Goal: Navigation & Orientation: Find specific page/section

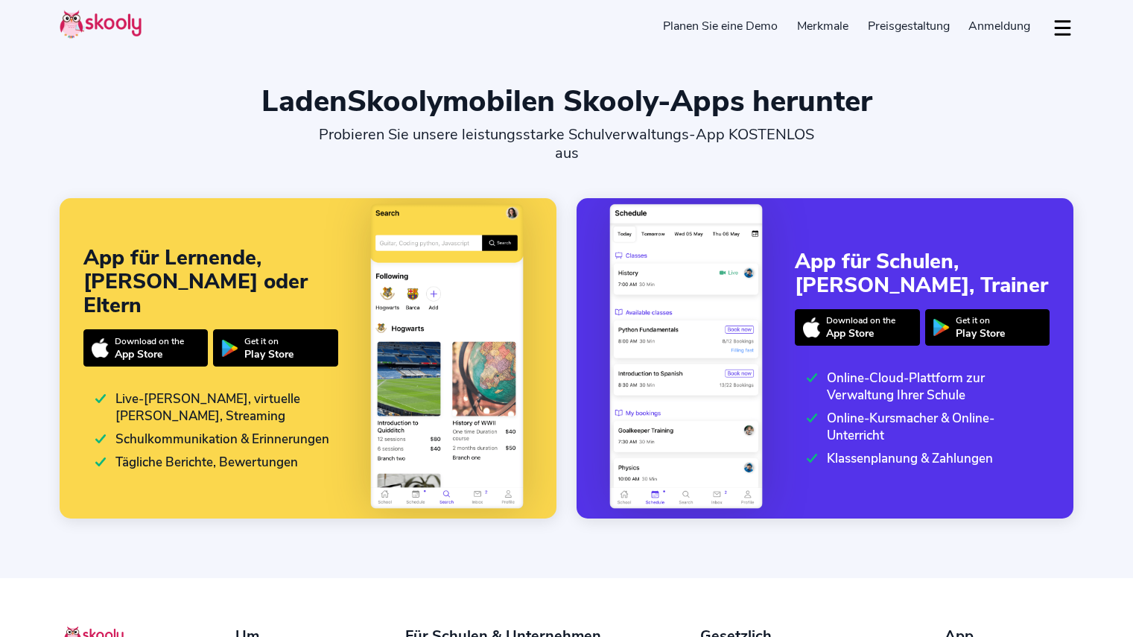
select select "de"
select select "43"
select select "[GEOGRAPHIC_DATA]"
select select "Europe/[GEOGRAPHIC_DATA]"
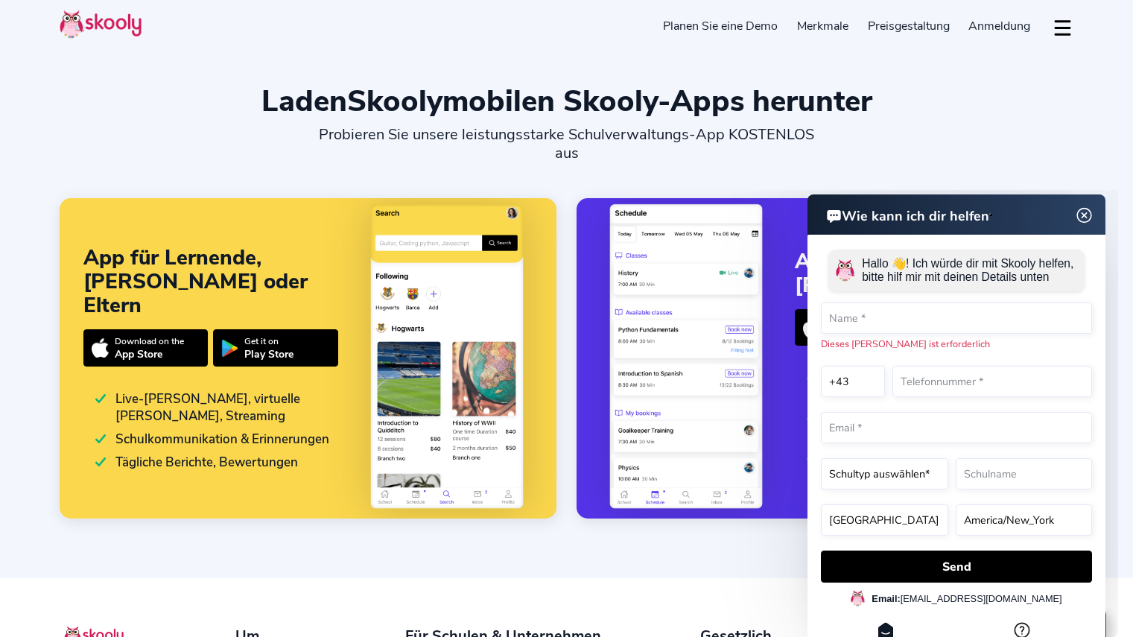
click at [1084, 214] on img at bounding box center [1084, 215] width 28 height 19
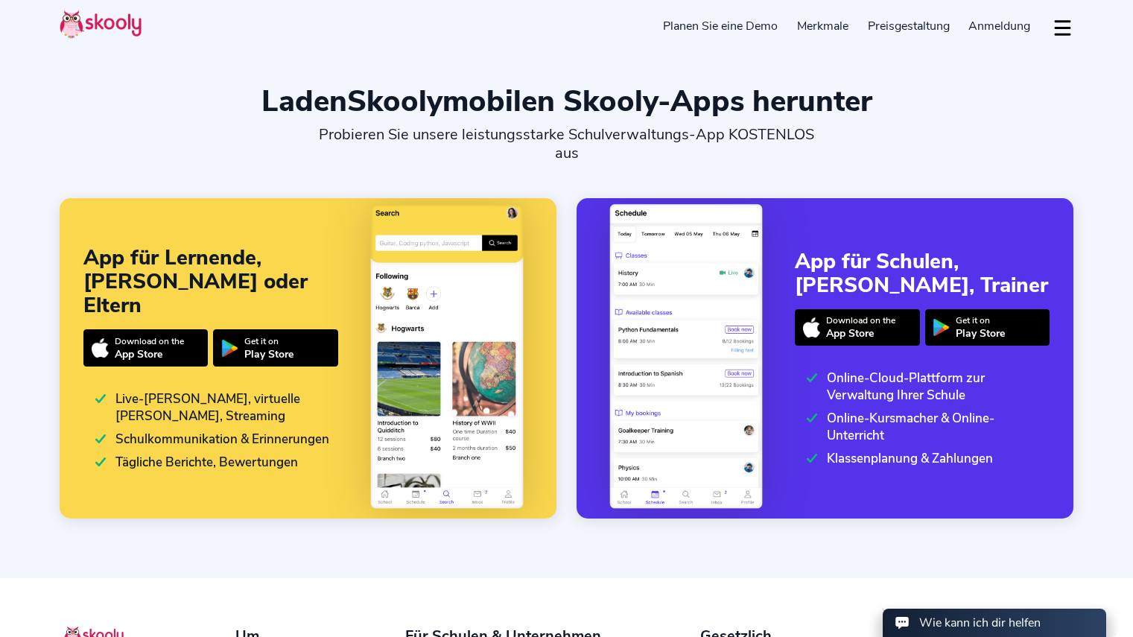
click at [106, 28] on img at bounding box center [101, 24] width 82 height 29
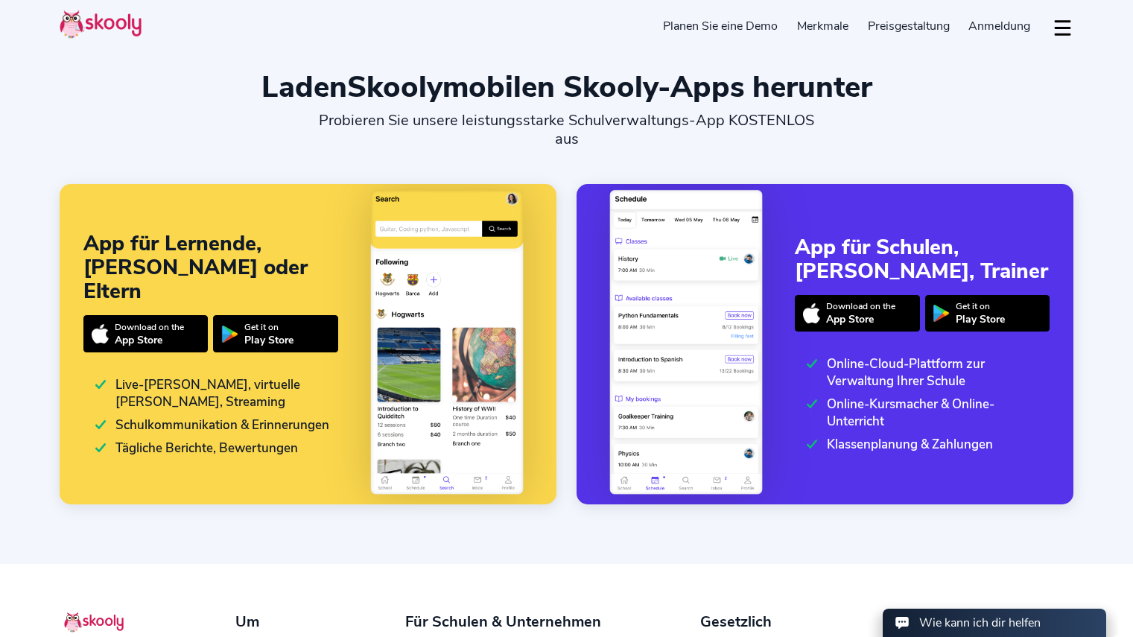
scroll to position [17, 0]
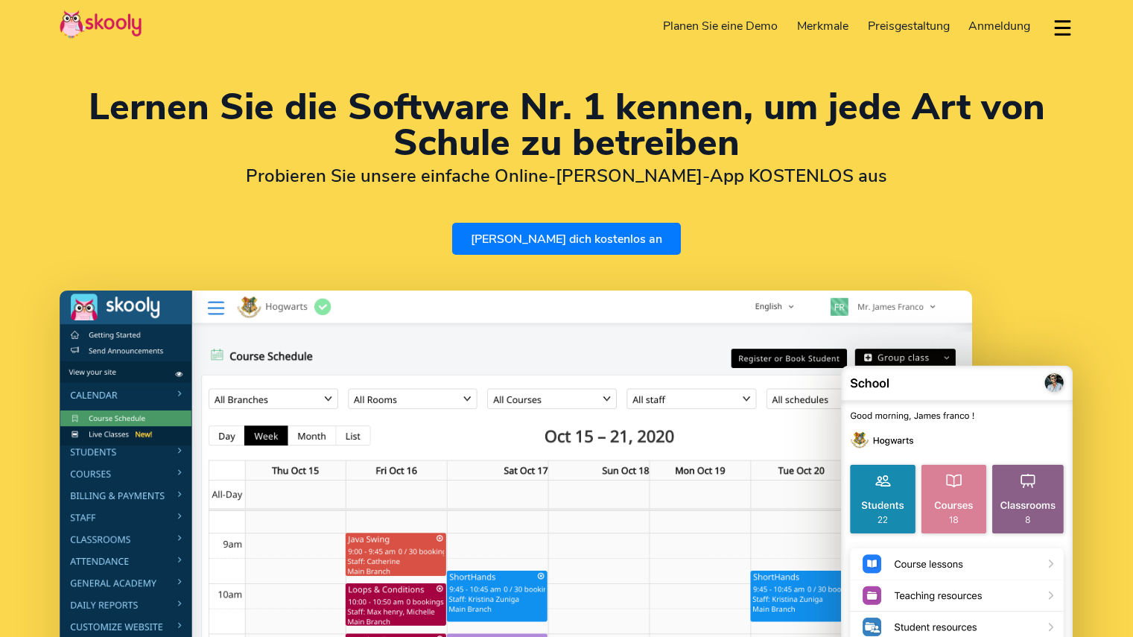
select select "de"
select select "43"
select select "[GEOGRAPHIC_DATA]"
select select "Europe/[GEOGRAPHIC_DATA]"
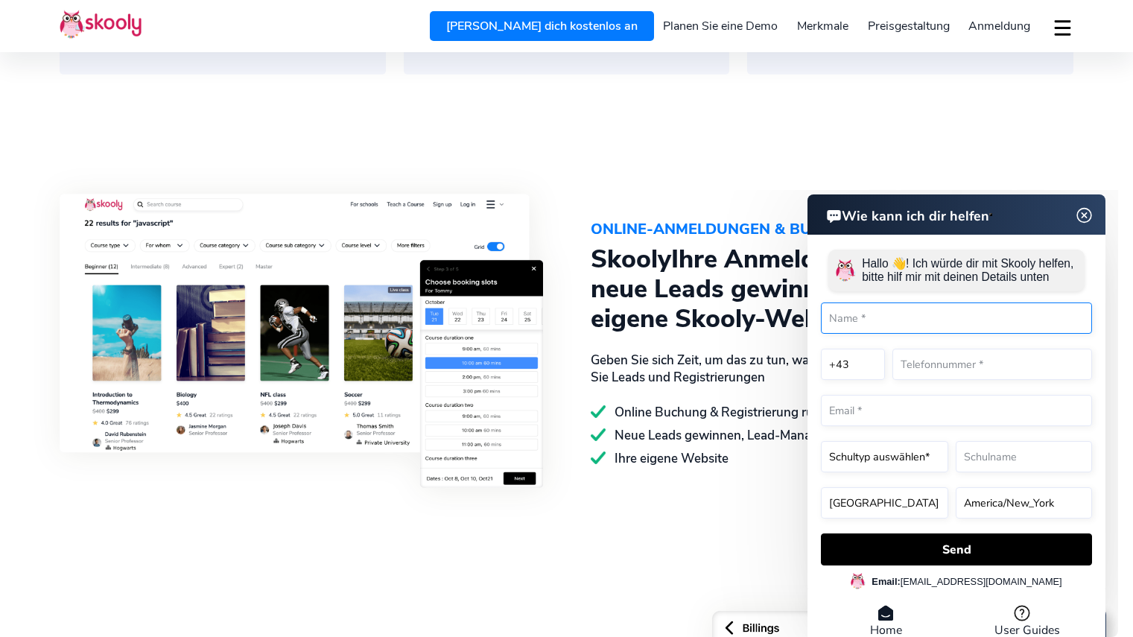
scroll to position [1641, 0]
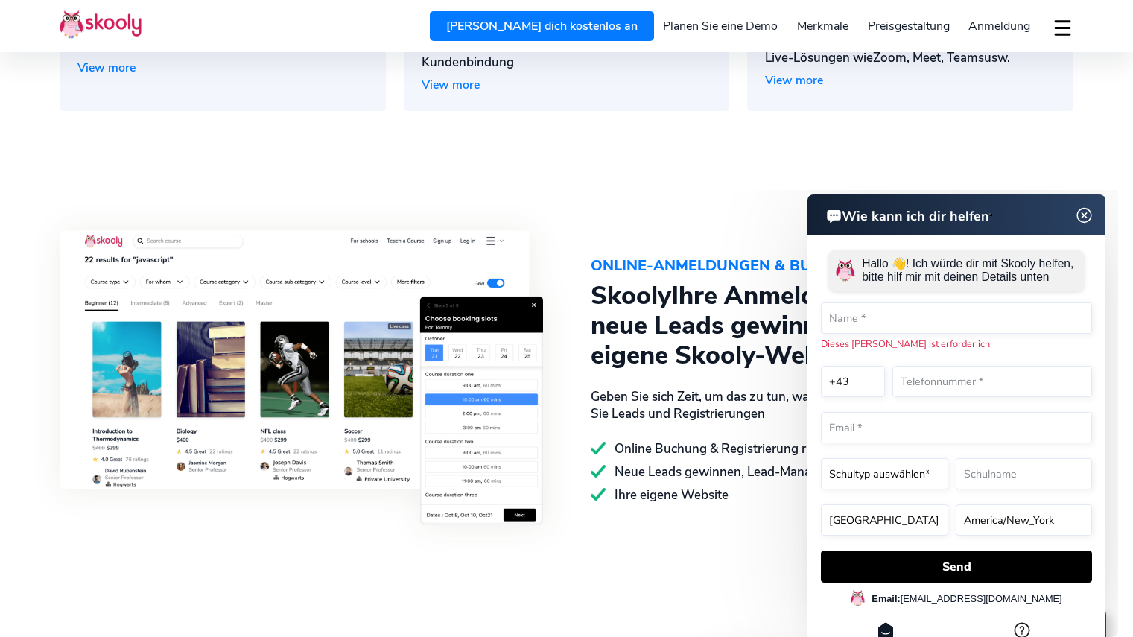
click at [1088, 217] on img at bounding box center [1084, 215] width 28 height 19
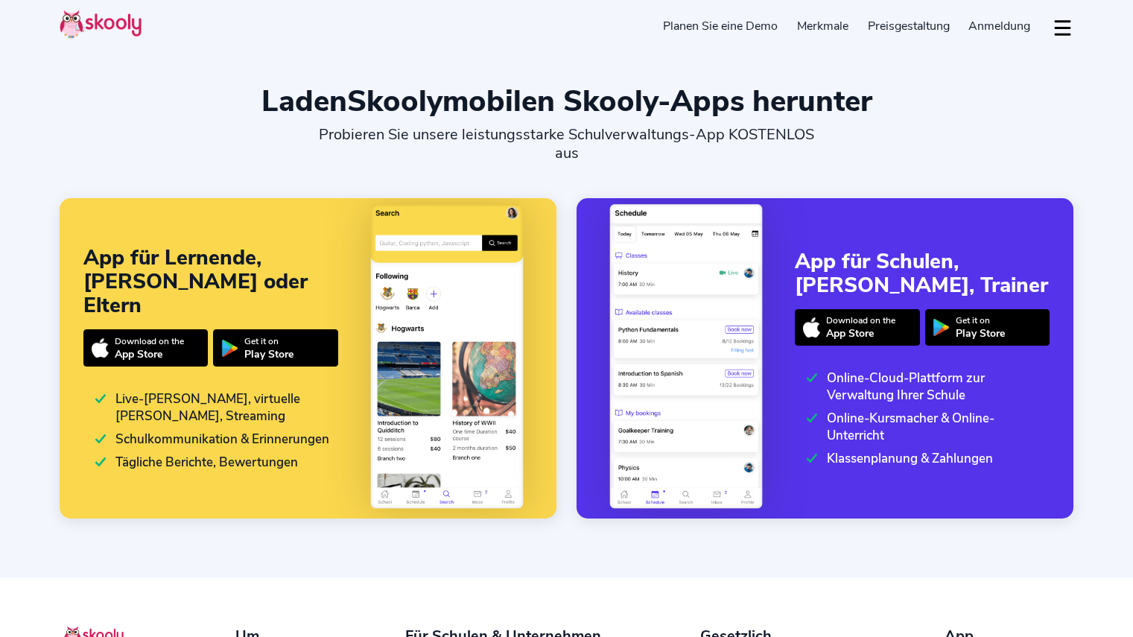
select select "de"
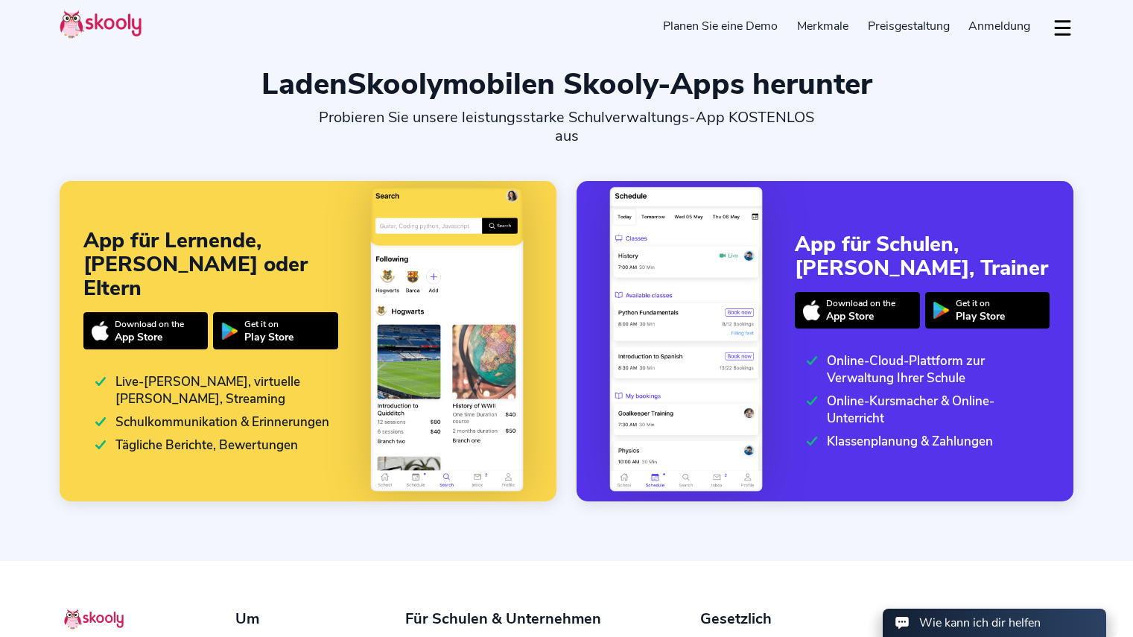
select select "43"
select select "[GEOGRAPHIC_DATA]"
select select "Europe/[GEOGRAPHIC_DATA]"
